Goal: Find specific page/section: Find specific page/section

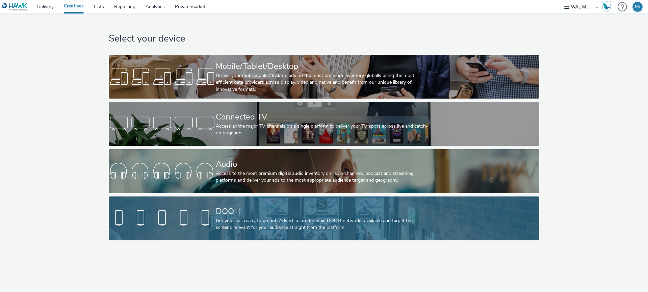
click at [159, 219] on div at bounding box center [162, 219] width 107 height 22
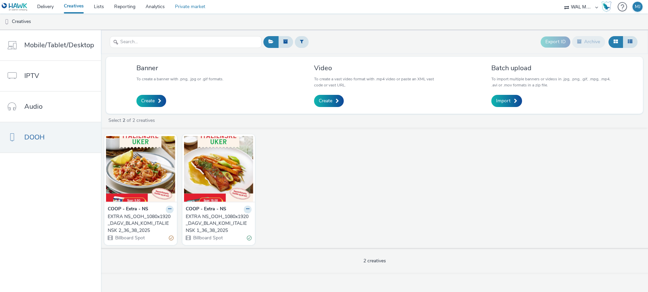
click at [191, 10] on link "Private market" at bounding box center [190, 7] width 41 height 14
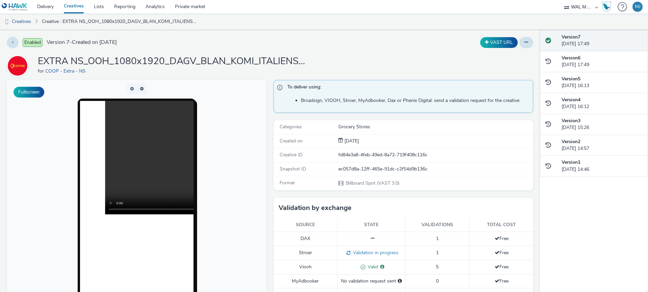
scroll to position [73, 0]
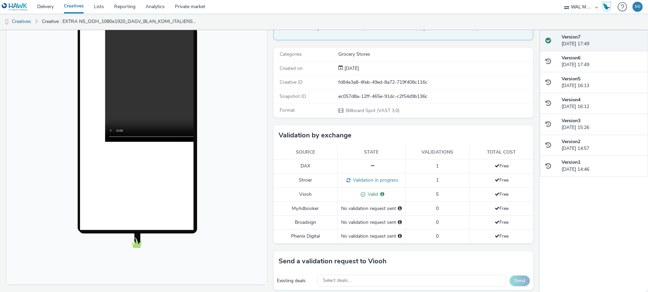
drag, startPoint x: 312, startPoint y: 179, endPoint x: 304, endPoint y: 180, distance: 8.4
click at [310, 179] on td "Stroer" at bounding box center [305, 180] width 64 height 14
click at [303, 180] on td "Stroer" at bounding box center [305, 180] width 64 height 14
